Goal: Check status: Check status

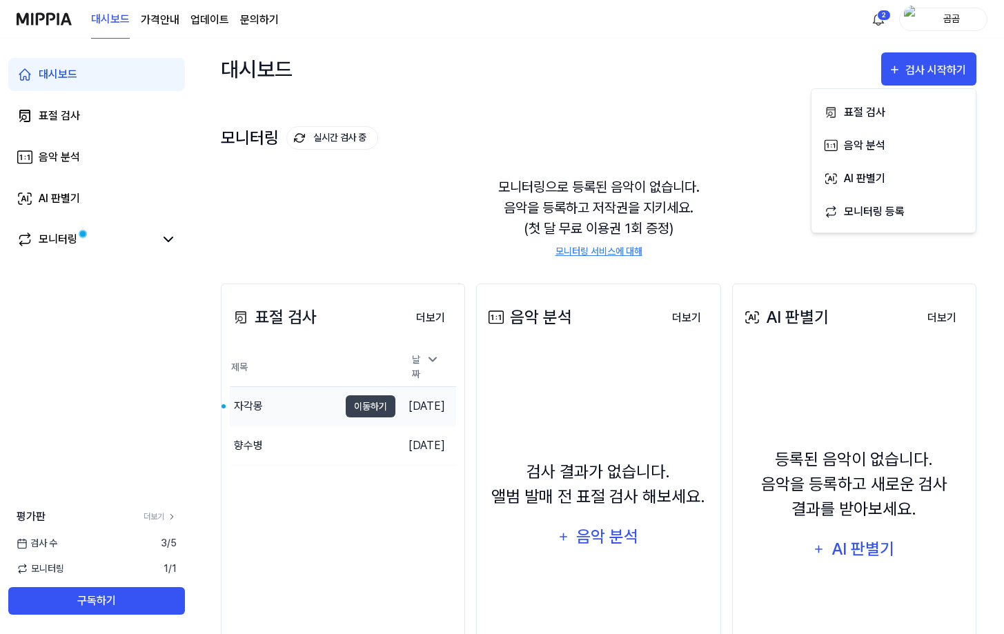
click at [279, 413] on div "자각몽" at bounding box center [284, 406] width 109 height 39
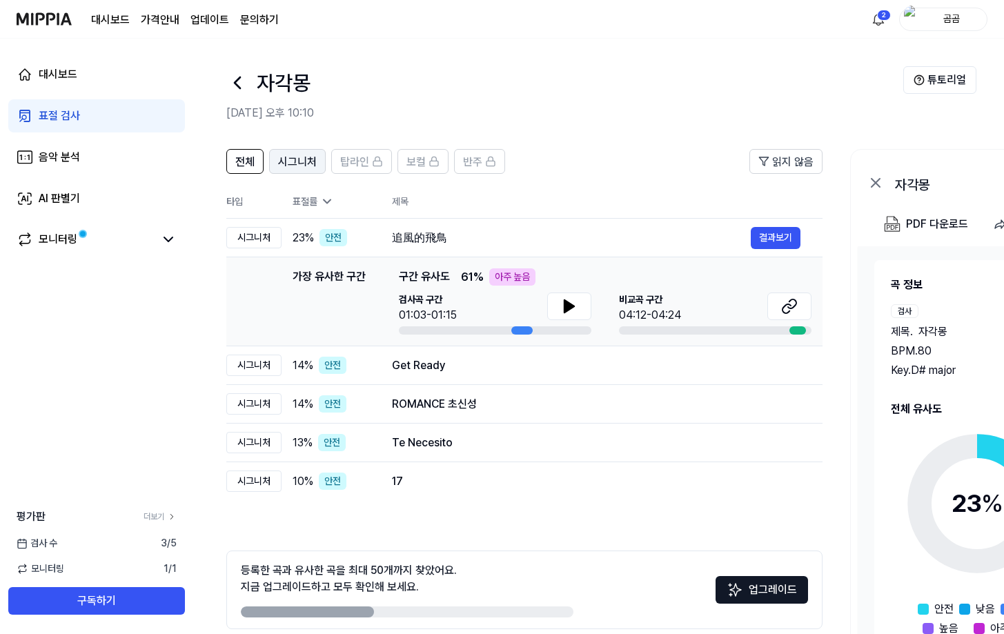
click at [312, 161] on span "시그니처" at bounding box center [297, 162] width 39 height 17
click at [252, 168] on span "전체" at bounding box center [244, 162] width 19 height 17
click at [128, 236] on link "모니터링" at bounding box center [86, 239] width 138 height 17
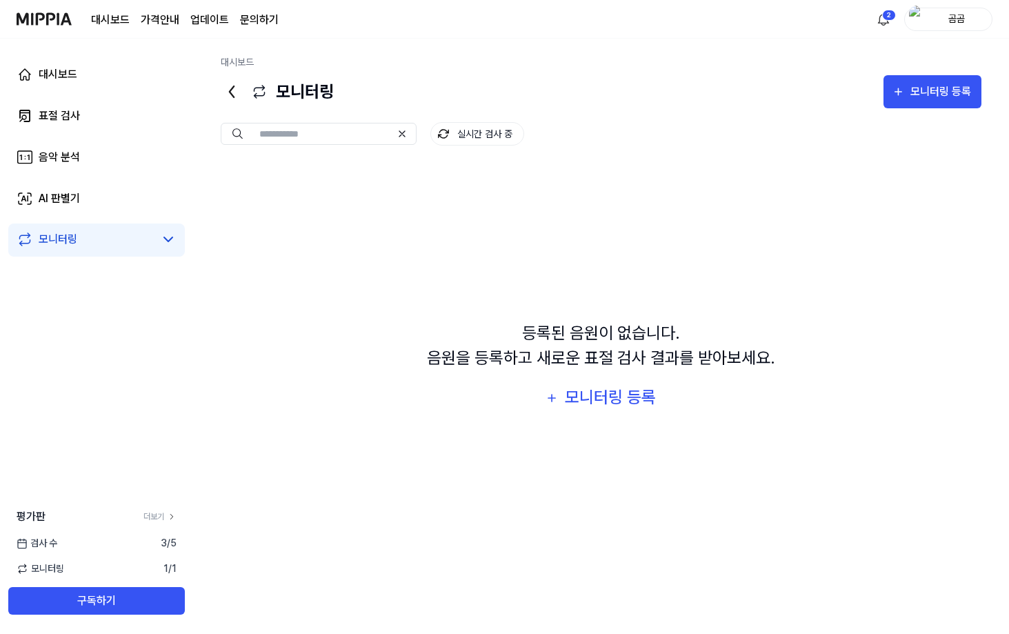
click at [128, 236] on link "모니터링" at bounding box center [86, 239] width 138 height 17
click at [100, 120] on link "표절 검사" at bounding box center [96, 115] width 177 height 33
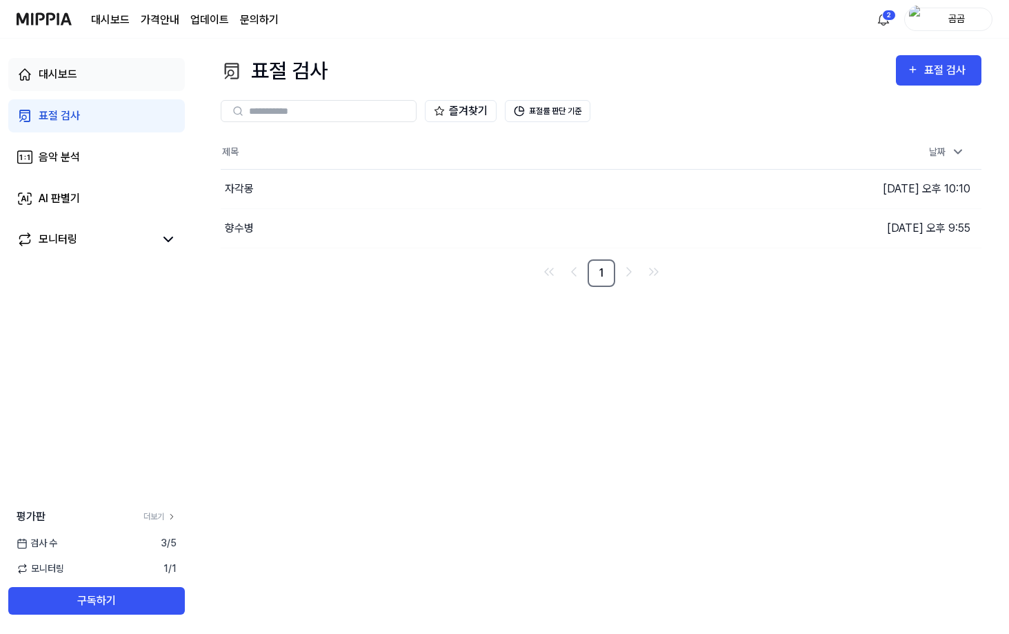
click at [97, 82] on link "대시보드" at bounding box center [96, 74] width 177 height 33
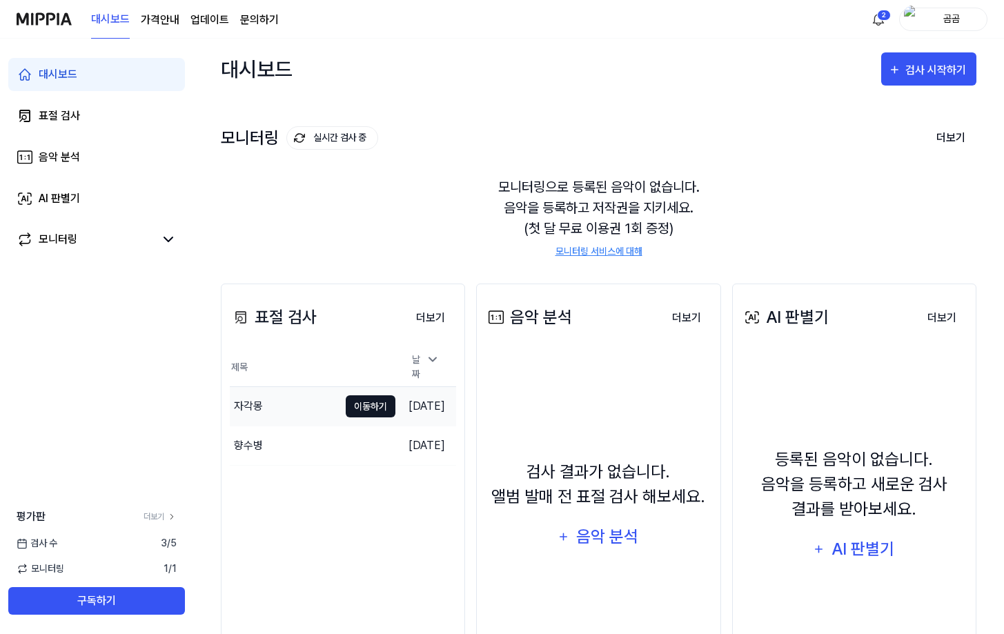
click at [364, 407] on button "이동하기" at bounding box center [371, 406] width 50 height 22
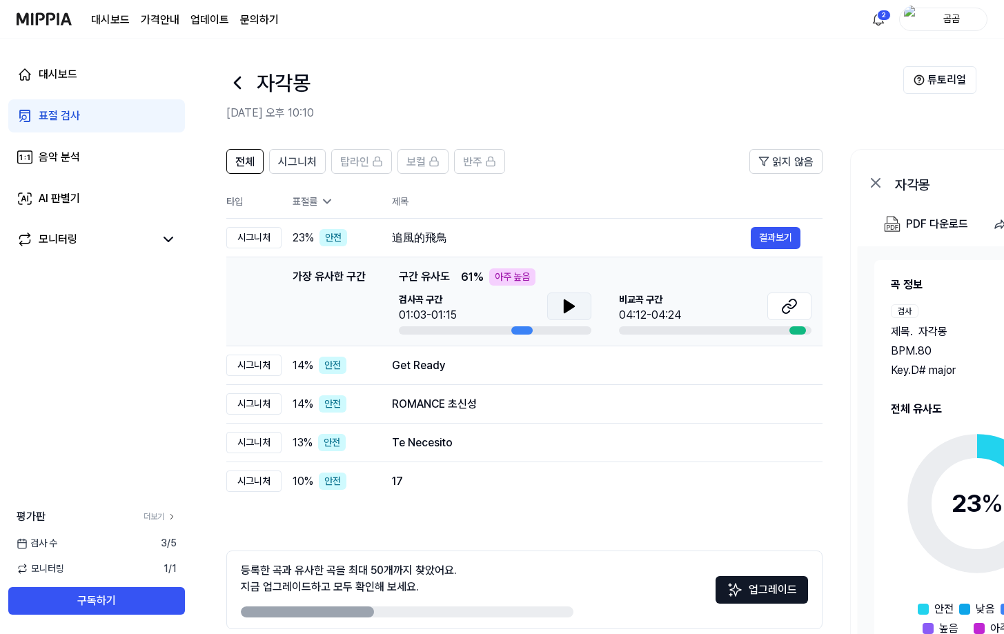
click at [557, 306] on button at bounding box center [569, 306] width 44 height 28
click at [787, 224] on td "追風的飛鳥 결과보기" at bounding box center [596, 238] width 453 height 39
click at [787, 237] on button "결과보기" at bounding box center [776, 238] width 50 height 22
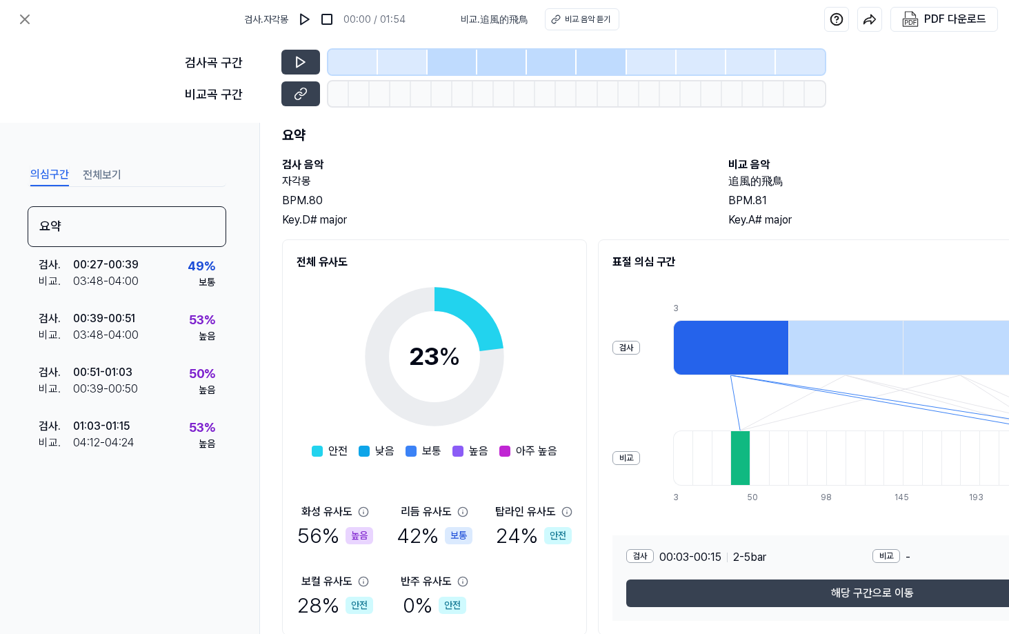
scroll to position [69, 0]
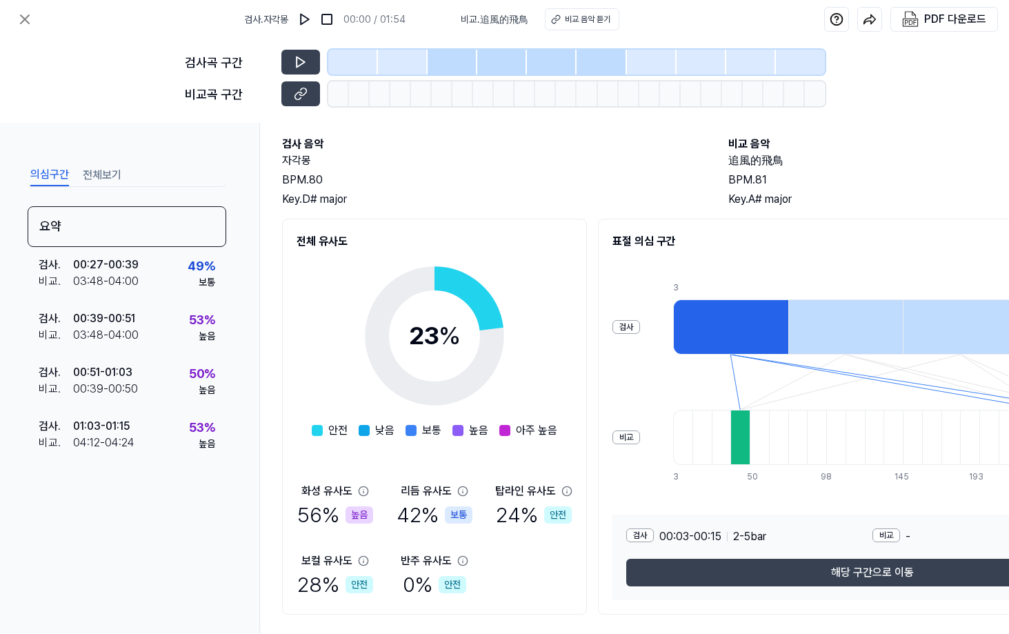
click at [724, 311] on div at bounding box center [730, 326] width 115 height 55
click at [817, 323] on div at bounding box center [845, 326] width 115 height 55
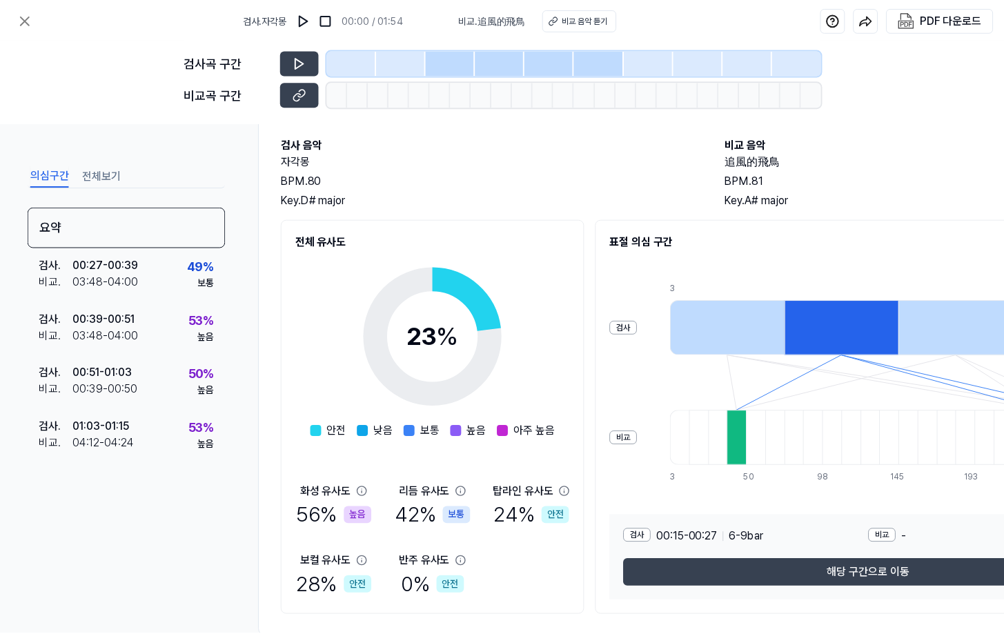
scroll to position [106, 0]
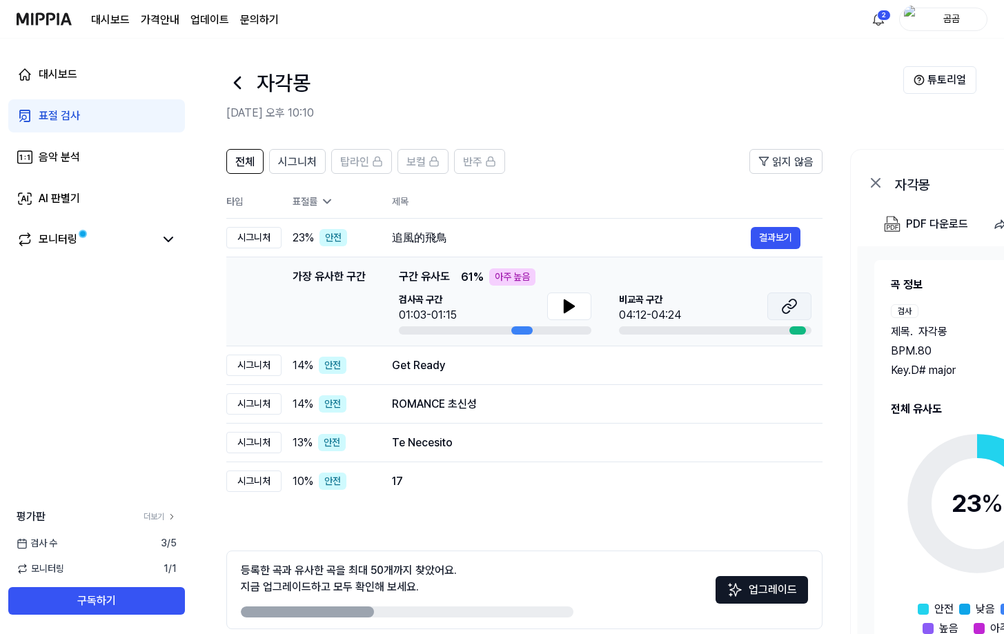
click at [775, 316] on button at bounding box center [789, 306] width 44 height 28
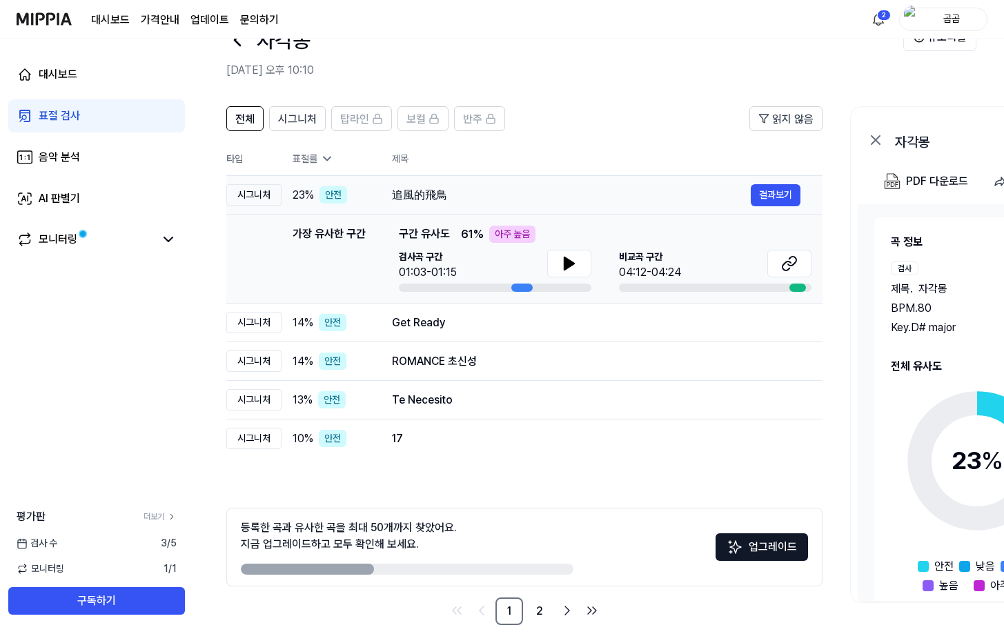
scroll to position [61, 0]
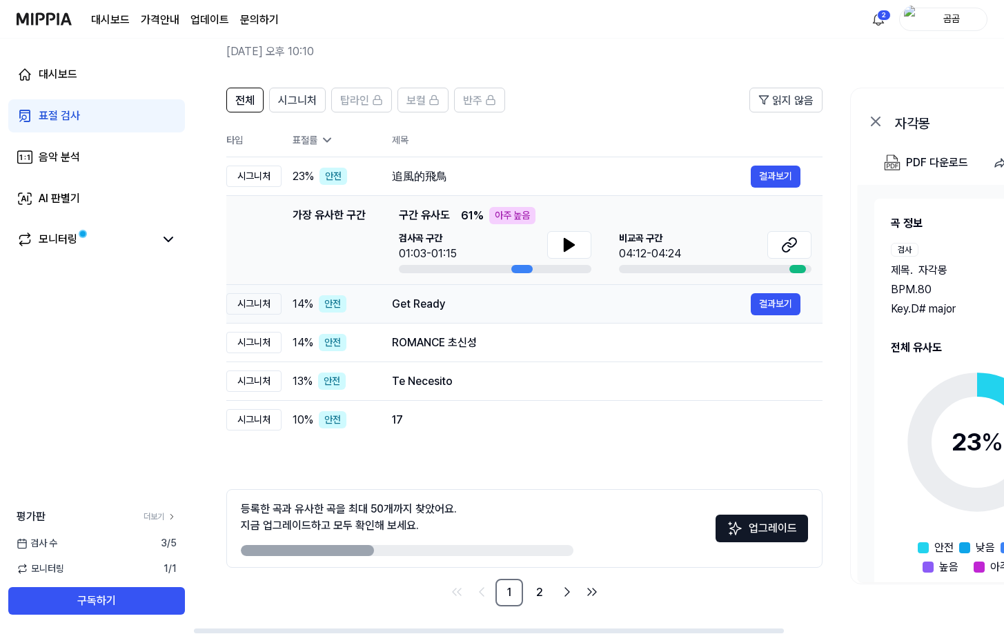
click at [537, 320] on td "Get Ready 결과보기" at bounding box center [596, 304] width 453 height 39
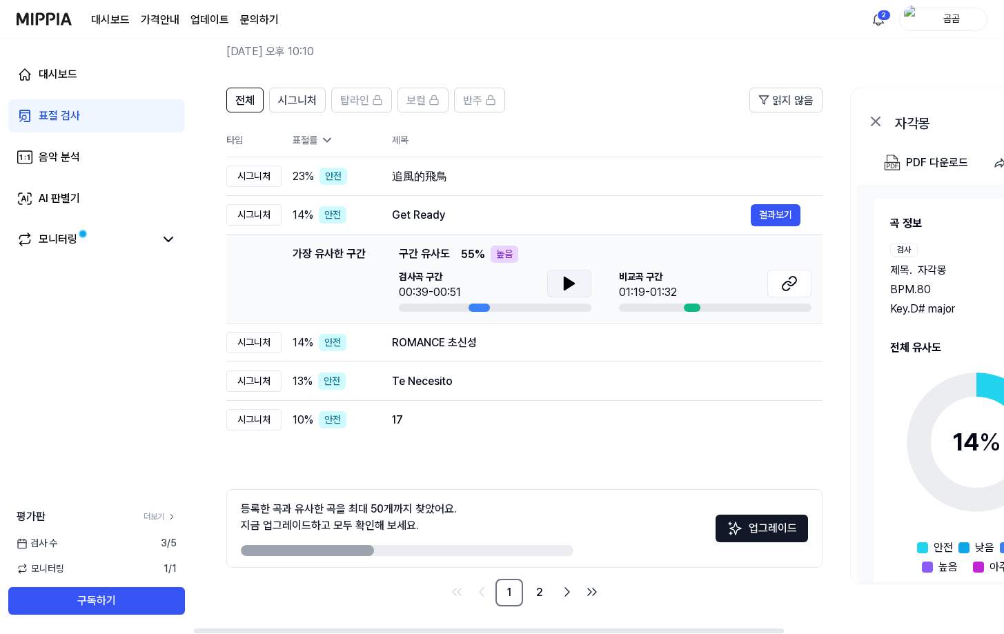
click at [557, 274] on button at bounding box center [569, 284] width 44 height 28
click at [776, 292] on button at bounding box center [789, 284] width 44 height 28
click at [413, 350] on div "ROMANCE 초신성" at bounding box center [571, 343] width 359 height 17
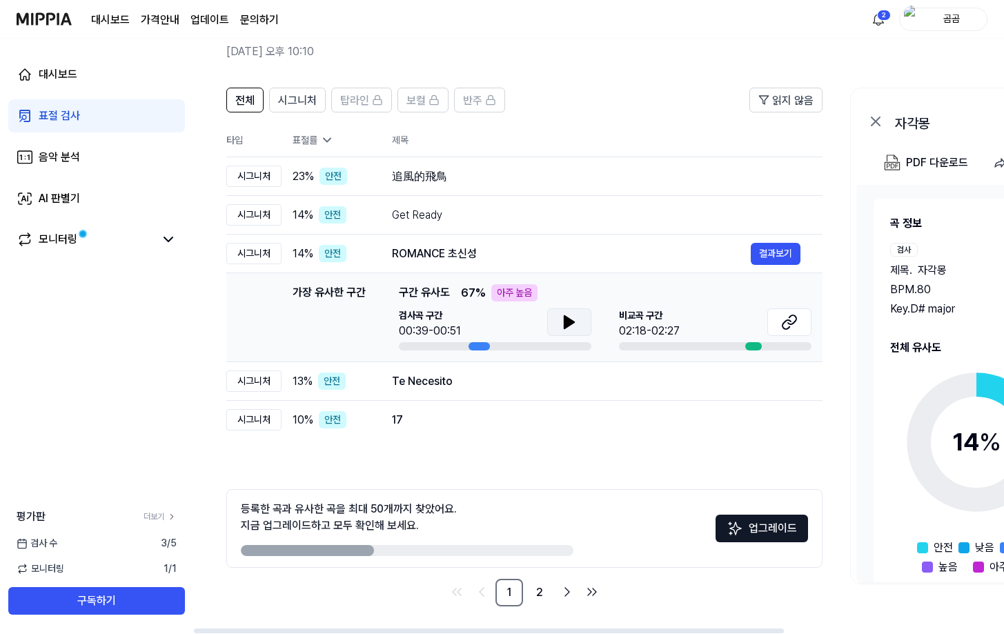
click at [569, 316] on icon at bounding box center [569, 322] width 17 height 17
click at [578, 331] on button at bounding box center [569, 322] width 44 height 28
click at [786, 316] on icon at bounding box center [789, 322] width 17 height 17
click at [93, 133] on div "대시보드 표절 검사 음악 분석 AI 판별기 모니터링" at bounding box center [96, 157] width 193 height 237
click at [68, 84] on link "대시보드" at bounding box center [96, 74] width 177 height 33
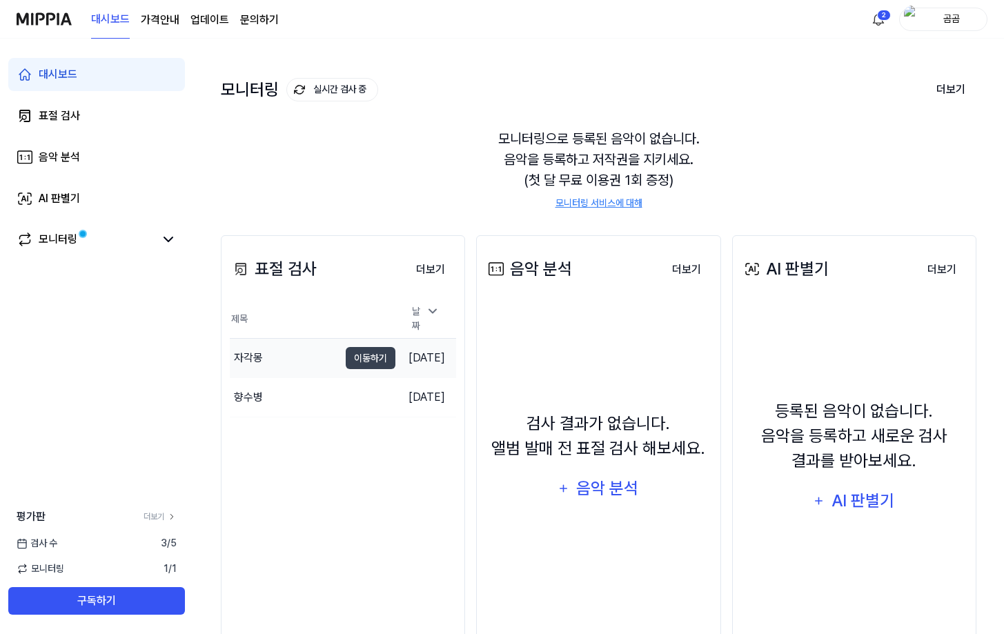
scroll to position [103, 0]
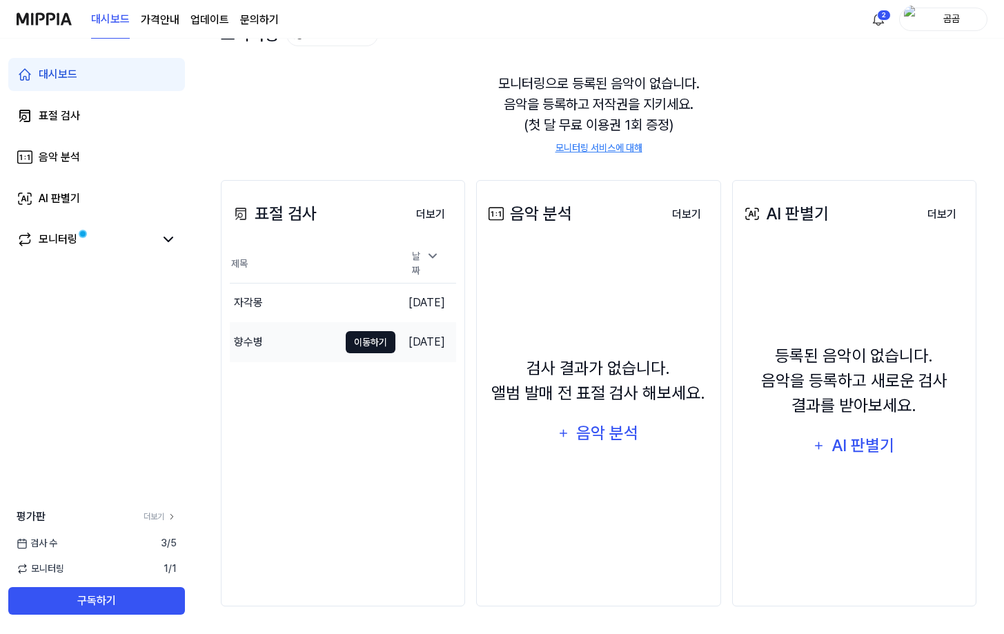
click at [353, 335] on button "이동하기" at bounding box center [371, 342] width 50 height 22
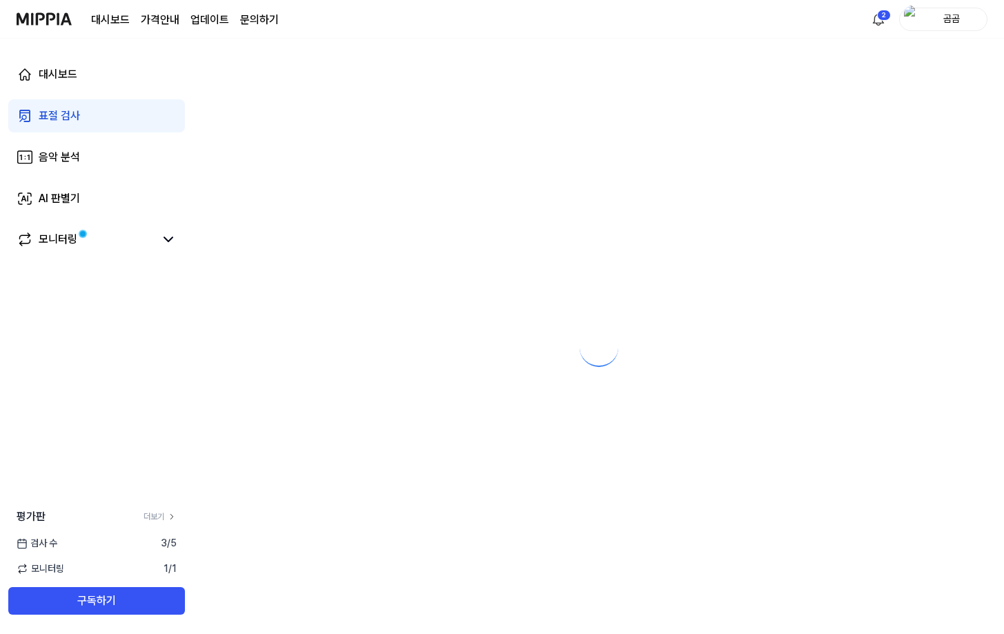
scroll to position [0, 0]
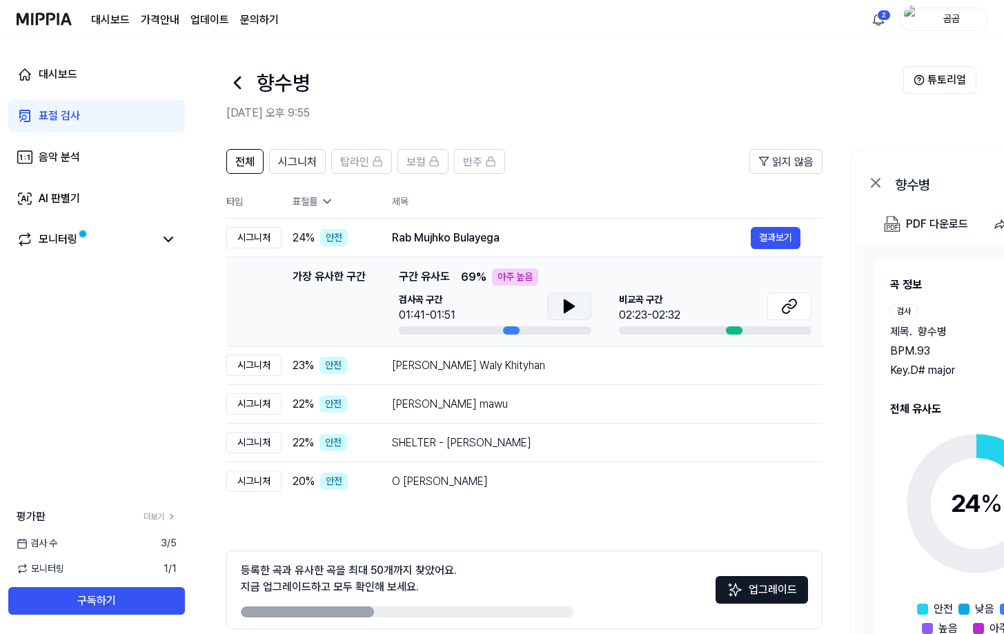
click at [552, 310] on button at bounding box center [569, 306] width 44 height 28
click at [788, 299] on icon at bounding box center [789, 306] width 17 height 17
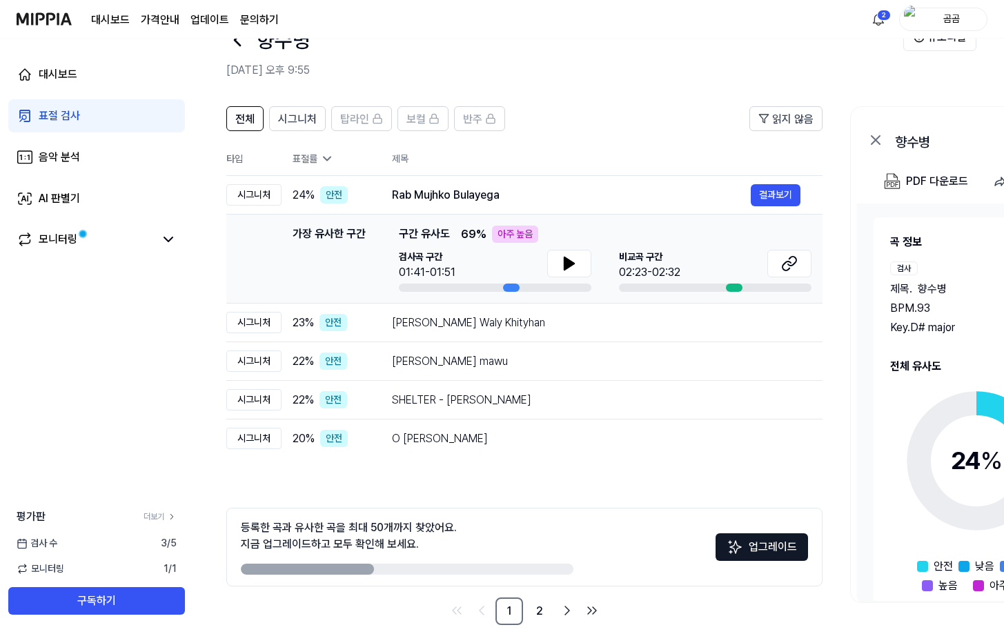
scroll to position [61, 0]
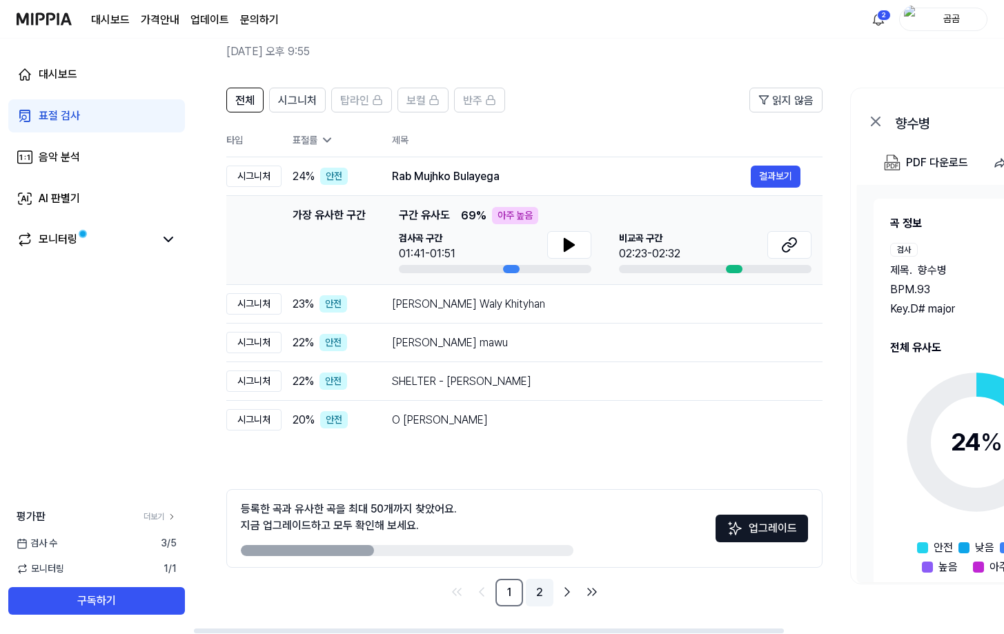
click at [548, 582] on link "2" at bounding box center [540, 593] width 28 height 28
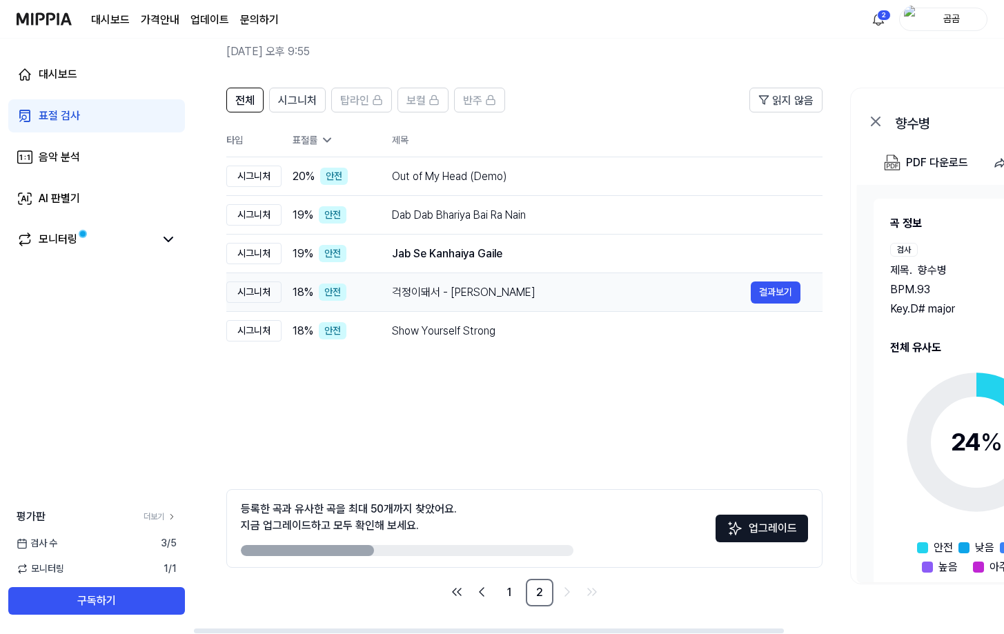
scroll to position [103, 0]
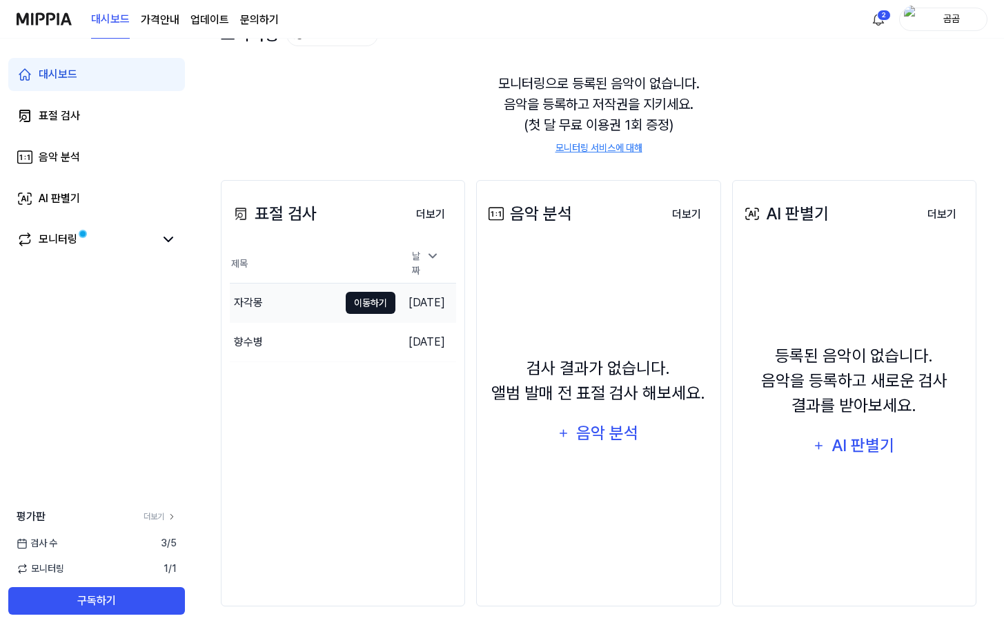
click at [353, 299] on button "이동하기" at bounding box center [371, 303] width 50 height 22
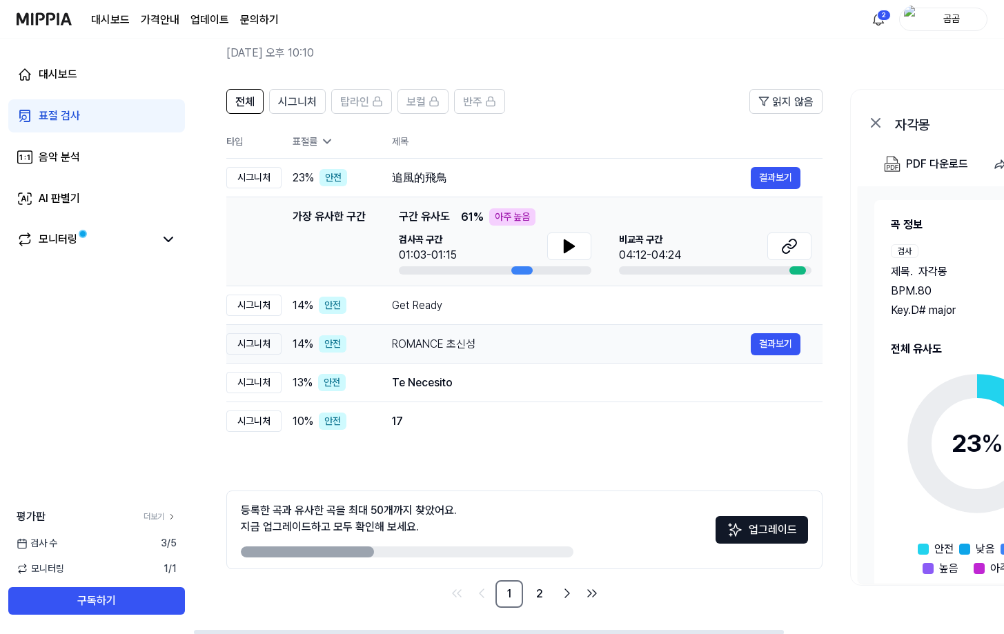
scroll to position [61, 0]
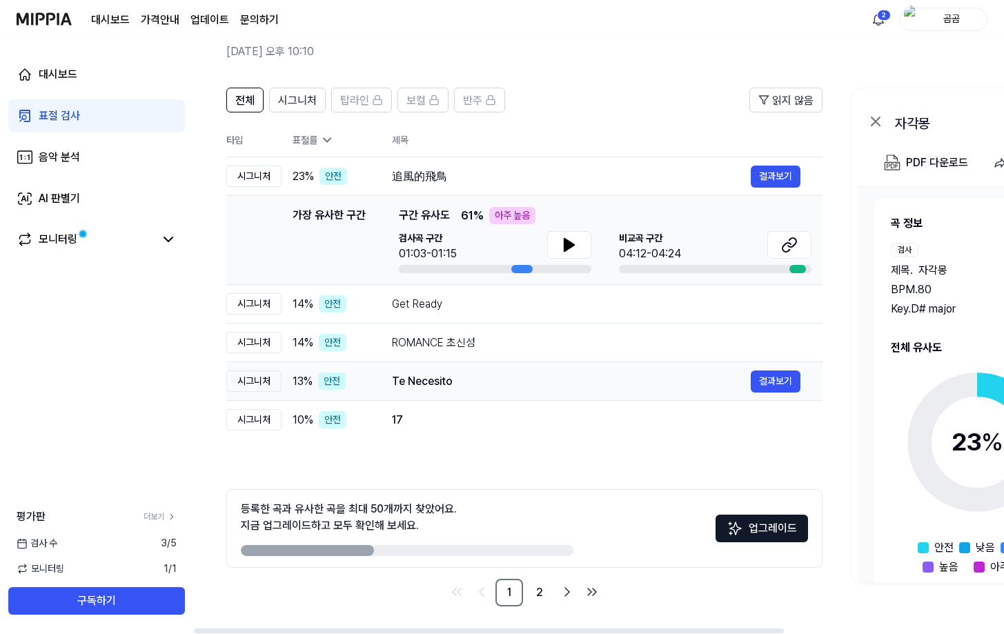
click at [454, 390] on div "Te Necesito 결과보기" at bounding box center [596, 381] width 408 height 22
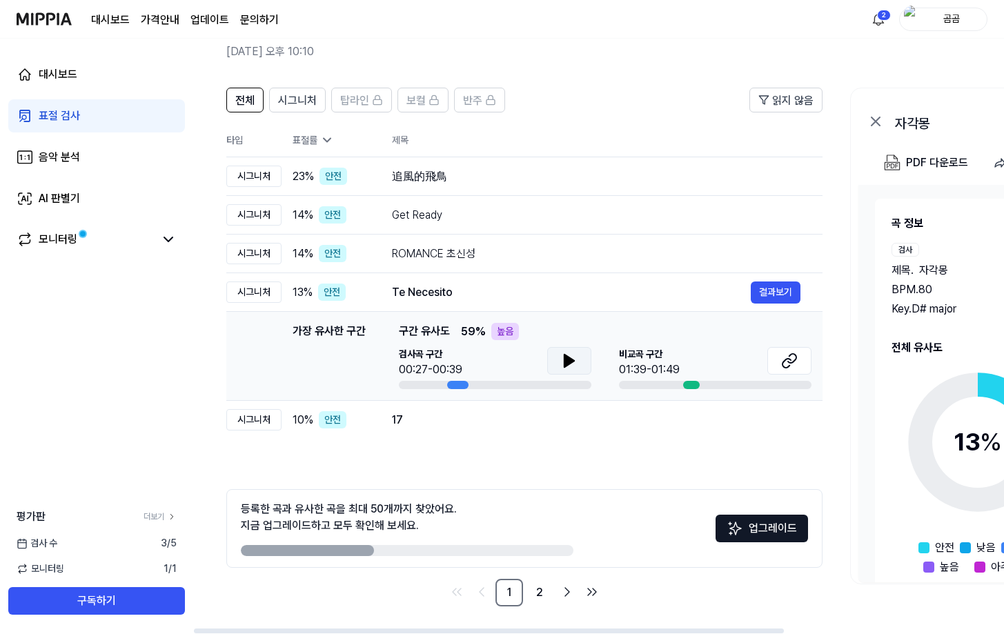
click at [575, 369] on button at bounding box center [569, 361] width 44 height 28
click at [582, 413] on div "17" at bounding box center [571, 420] width 359 height 17
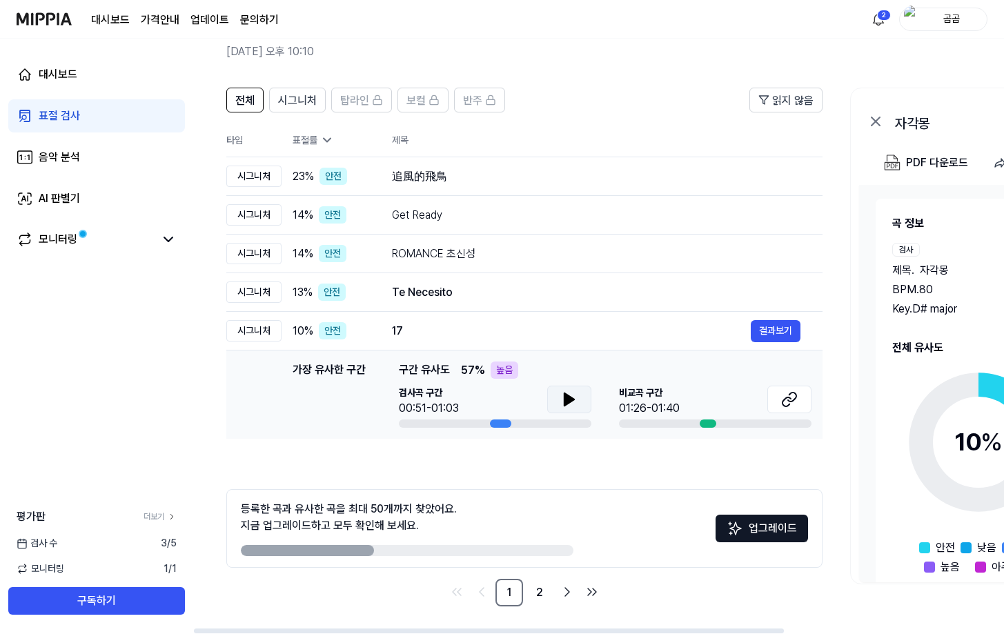
click at [571, 400] on icon at bounding box center [569, 399] width 10 height 12
click at [789, 395] on icon at bounding box center [792, 397] width 8 height 9
click at [558, 388] on button at bounding box center [569, 400] width 44 height 28
click at [775, 407] on button at bounding box center [789, 400] width 44 height 28
click at [537, 591] on link "2" at bounding box center [540, 593] width 28 height 28
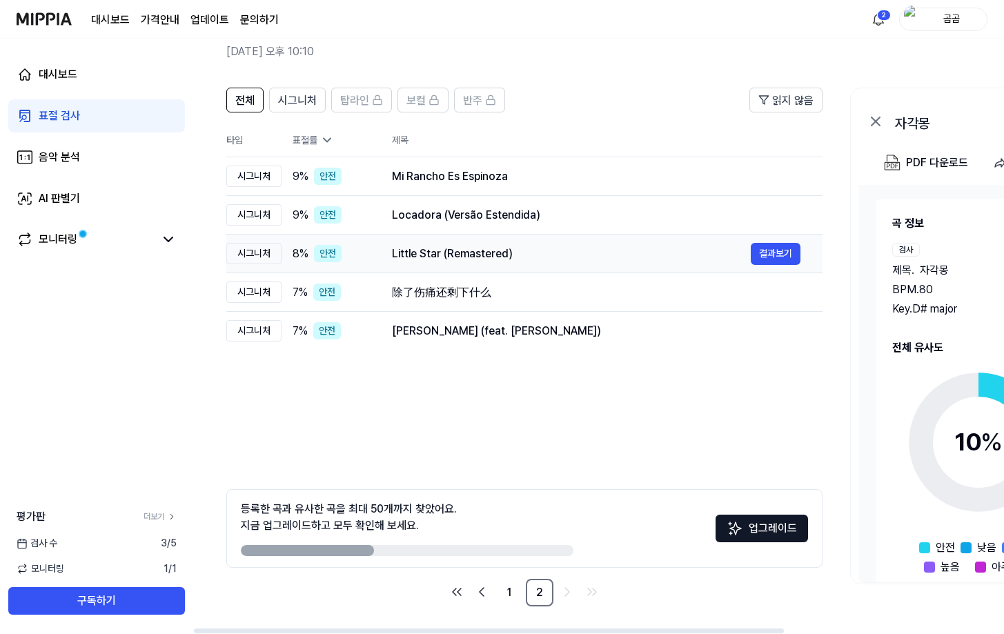
click at [497, 251] on div "Little Star (Remastered)" at bounding box center [571, 254] width 359 height 17
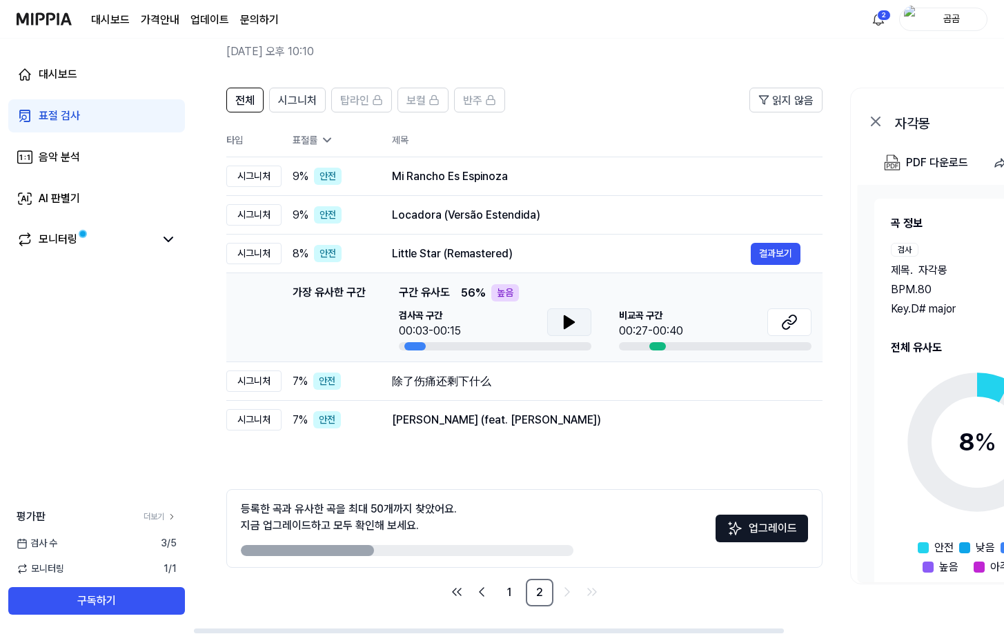
click at [553, 321] on button at bounding box center [569, 322] width 44 height 28
click at [775, 321] on button at bounding box center [789, 322] width 44 height 28
